Goal: Information Seeking & Learning: Learn about a topic

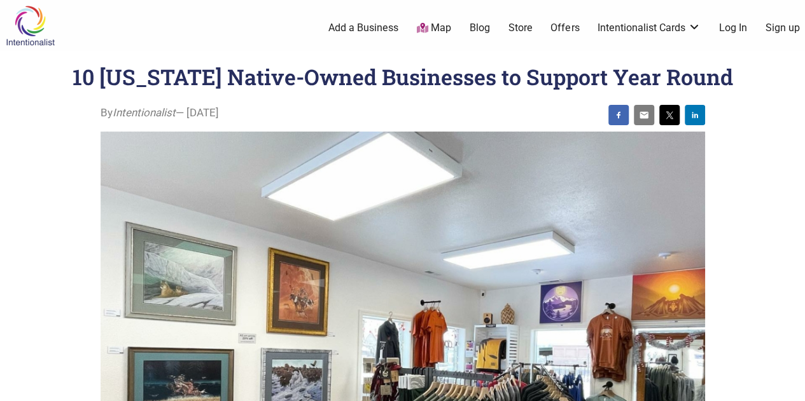
click at [73, 77] on h1 "10 [US_STATE] Native-Owned Businesses to Support Year Round" at bounding box center [403, 76] width 660 height 29
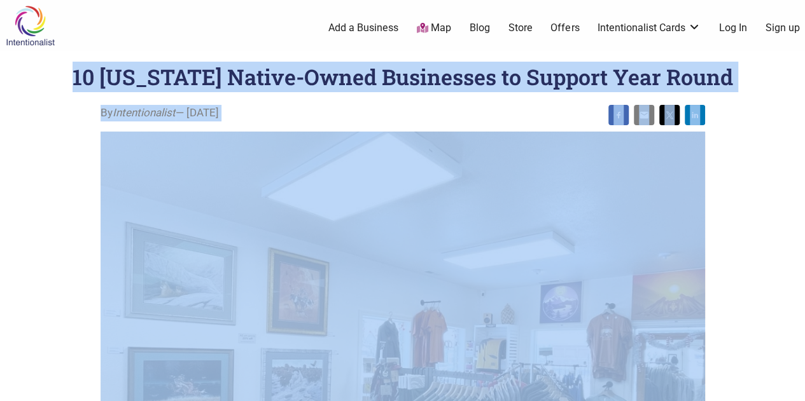
drag, startPoint x: 71, startPoint y: 77, endPoint x: 765, endPoint y: 132, distance: 695.8
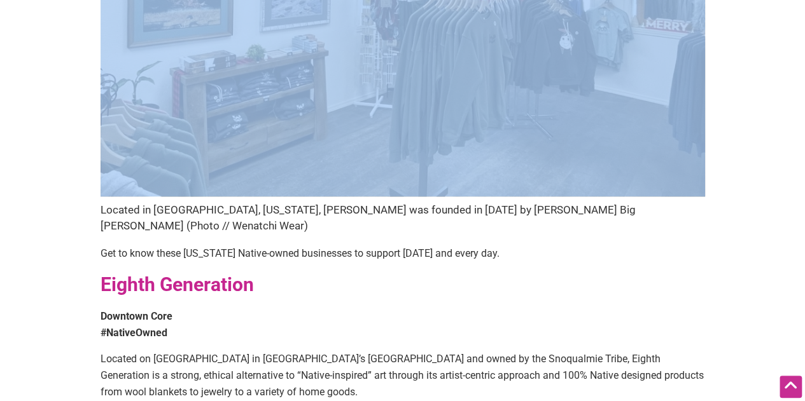
scroll to position [445, 0]
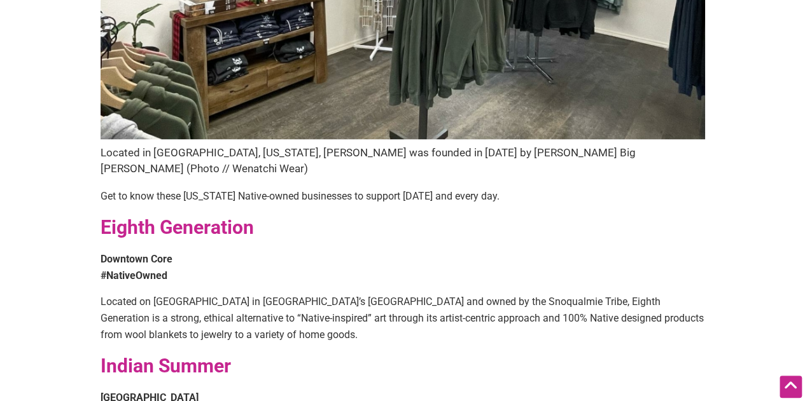
click at [164, 156] on figcaption "Located in [GEOGRAPHIC_DATA], [US_STATE], [PERSON_NAME] was founded in [DATE] b…" at bounding box center [403, 161] width 604 height 32
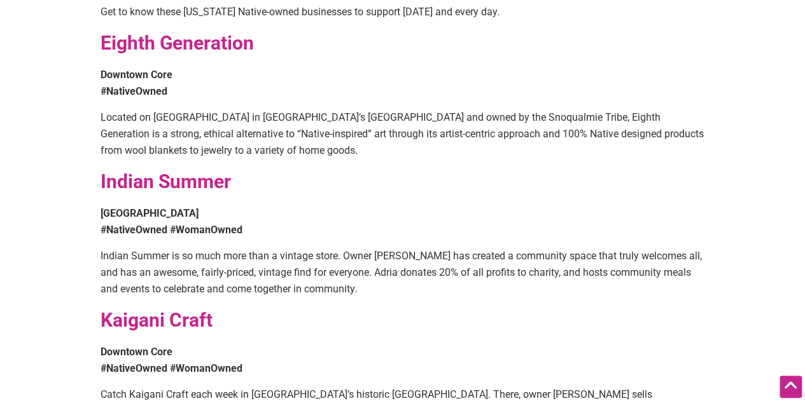
scroll to position [636, 0]
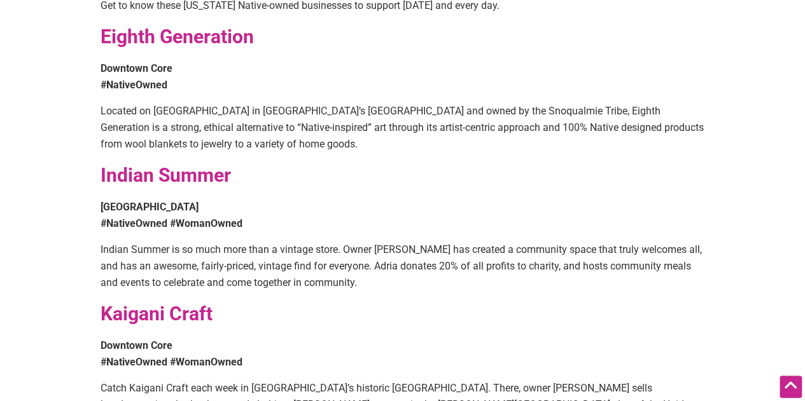
click at [106, 25] on strong "Eighth Generation" at bounding box center [177, 36] width 153 height 22
drag, startPoint x: 106, startPoint y: 18, endPoint x: 138, endPoint y: 74, distance: 64.4
click at [154, 103] on p "Located on [GEOGRAPHIC_DATA] in [GEOGRAPHIC_DATA]’s [GEOGRAPHIC_DATA] and owned…" at bounding box center [403, 127] width 604 height 49
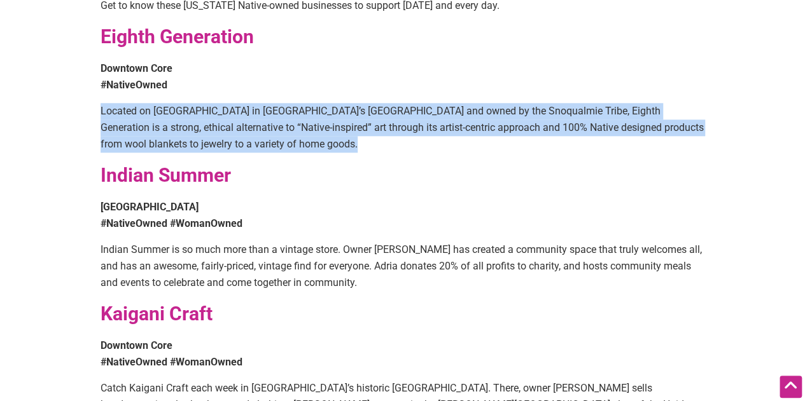
click at [154, 103] on p "Located on [GEOGRAPHIC_DATA] in [GEOGRAPHIC_DATA]’s [GEOGRAPHIC_DATA] and owned…" at bounding box center [403, 127] width 604 height 49
click at [333, 103] on p "Located on [GEOGRAPHIC_DATA] in [GEOGRAPHIC_DATA]’s [GEOGRAPHIC_DATA] and owned…" at bounding box center [403, 127] width 604 height 49
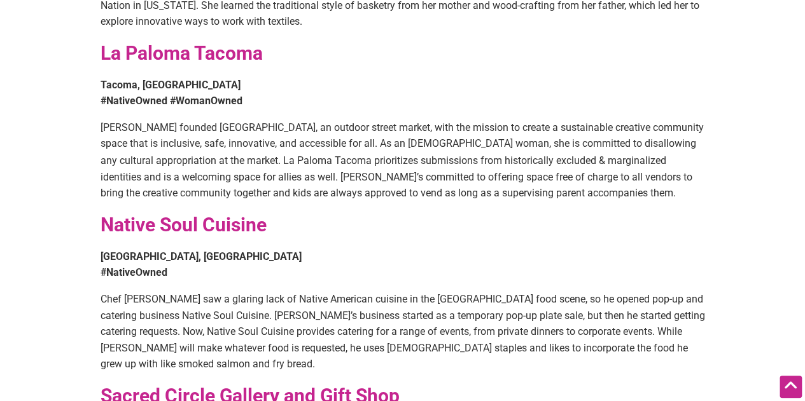
scroll to position [1336, 0]
